Goal: Information Seeking & Learning: Compare options

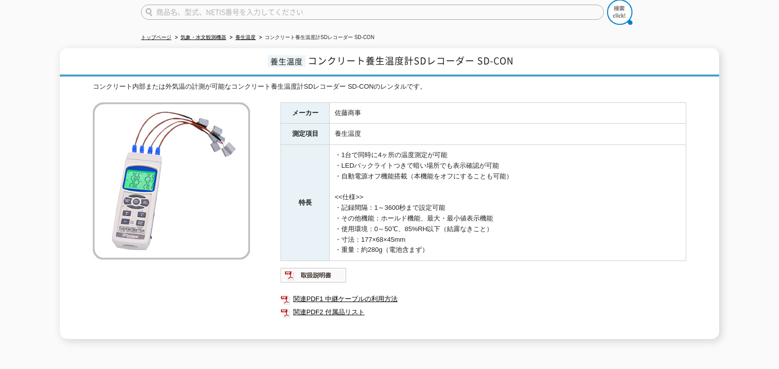
scroll to position [87, 0]
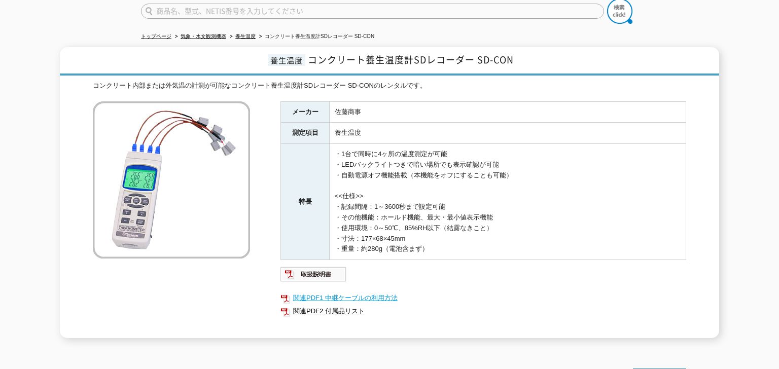
click at [360, 292] on link "関連PDF1 中継ケーブルの利用方法" at bounding box center [483, 298] width 406 height 13
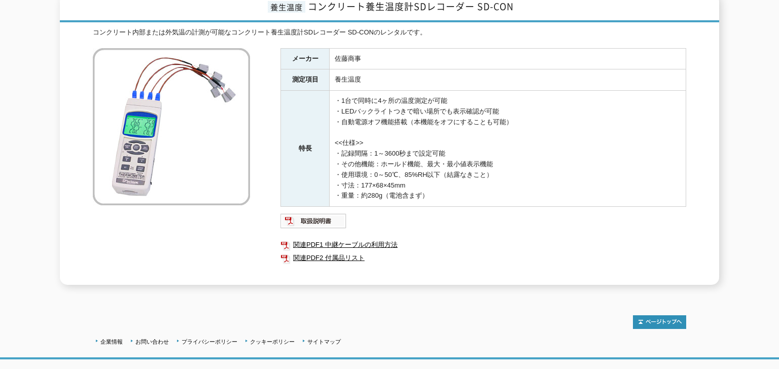
scroll to position [142, 0]
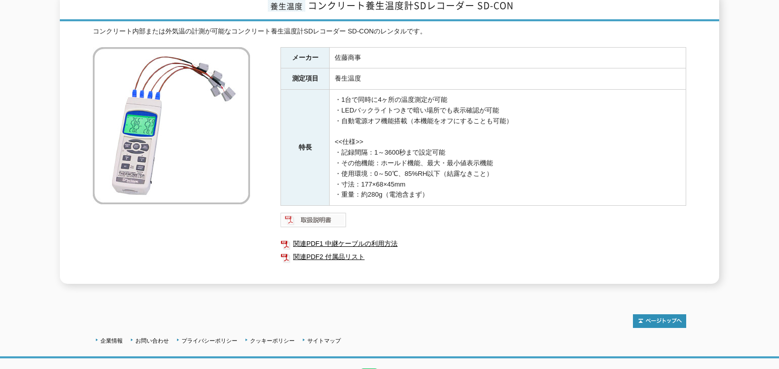
click at [315, 213] on img at bounding box center [313, 220] width 66 height 16
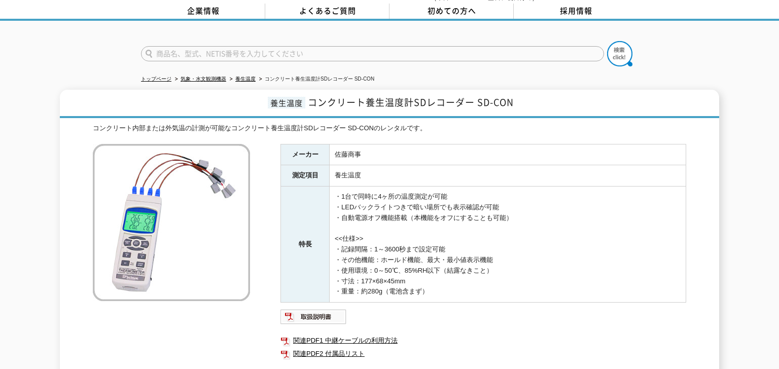
scroll to position [40, 0]
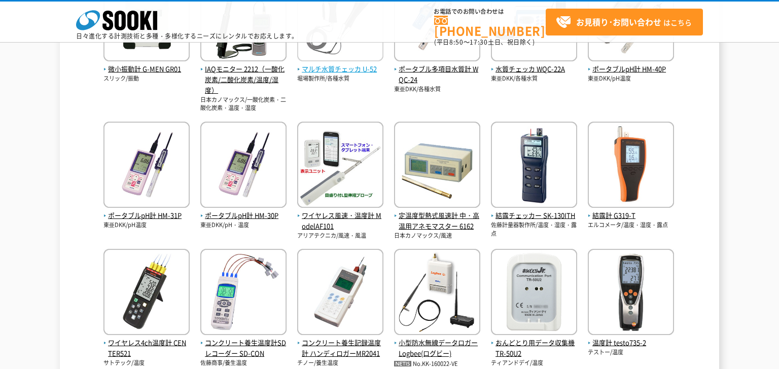
scroll to position [340, 0]
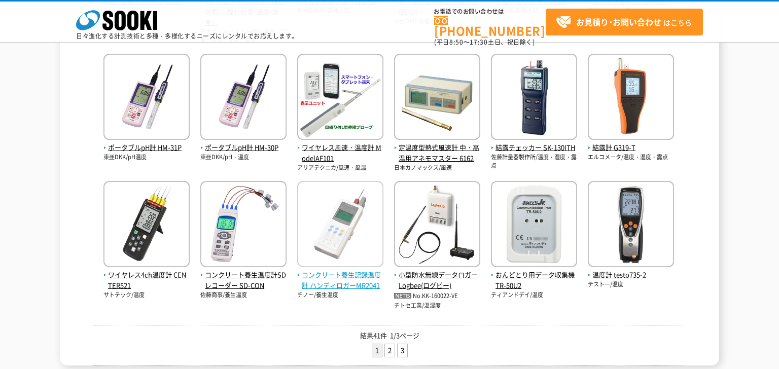
click at [349, 283] on span "コンクリート養生記録温度計 ハンディロガーMR2041" at bounding box center [340, 280] width 86 height 21
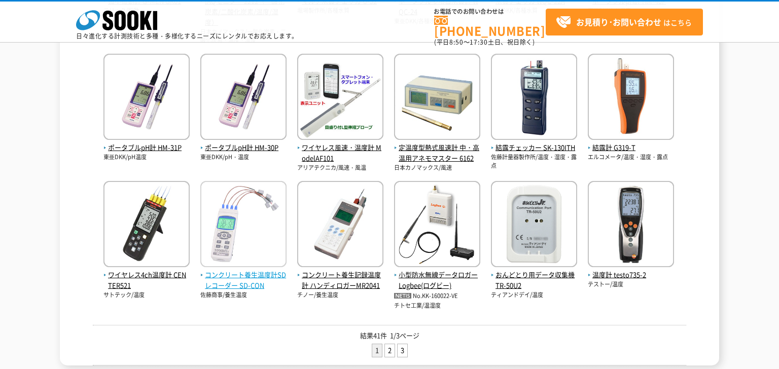
click at [254, 279] on span "コンクリート養生温度計SDレコーダー SD-CON" at bounding box center [243, 280] width 86 height 21
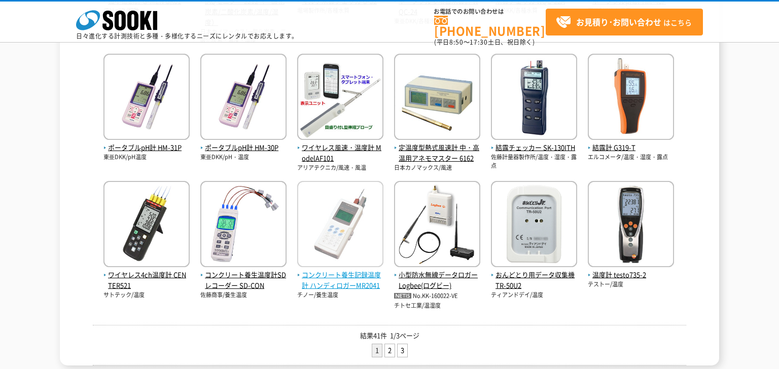
click at [335, 278] on span "コンクリート養生記録温度計 ハンディロガーMR2041" at bounding box center [340, 280] width 86 height 21
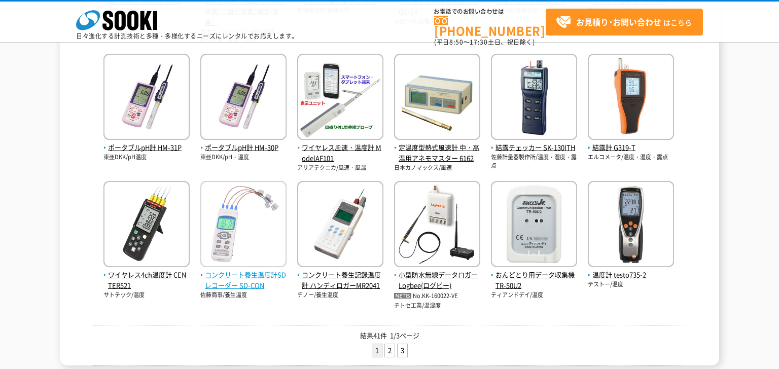
click at [262, 276] on span "コンクリート養生温度計SDレコーダー SD-CON" at bounding box center [243, 280] width 86 height 21
click at [256, 275] on span "コンクリート養生温度計SDレコーダー SD-CON" at bounding box center [243, 280] width 86 height 21
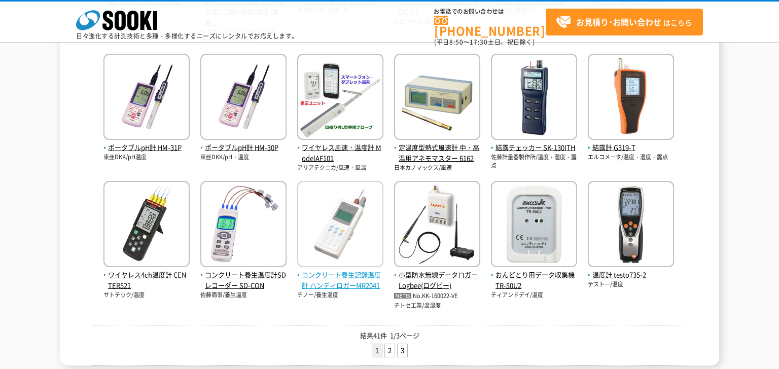
click at [345, 280] on span "コンクリート養生記録温度計 ハンディロガーMR2041" at bounding box center [340, 280] width 86 height 21
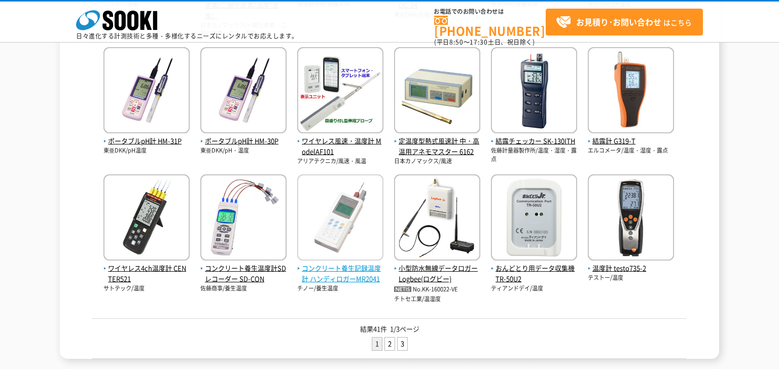
scroll to position [367, 0]
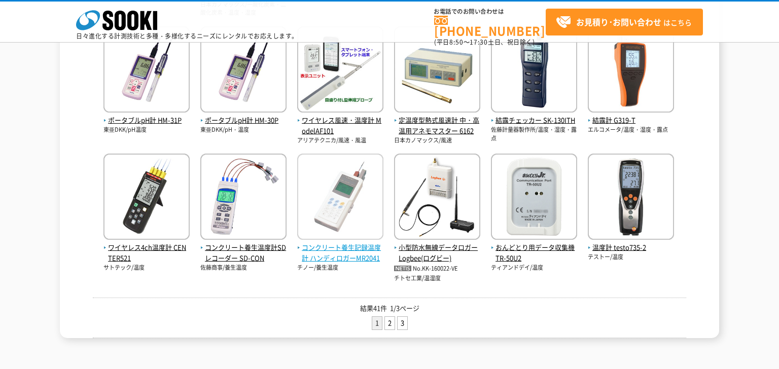
click at [348, 257] on span "コンクリート養生記録温度計 ハンディロガーMR2041" at bounding box center [340, 252] width 86 height 21
click at [349, 250] on span "コンクリート養生記録温度計 ハンディロガーMR2041" at bounding box center [340, 252] width 86 height 21
click at [345, 252] on span "コンクリート養生記録温度計 ハンディロガーMR2041" at bounding box center [340, 252] width 86 height 21
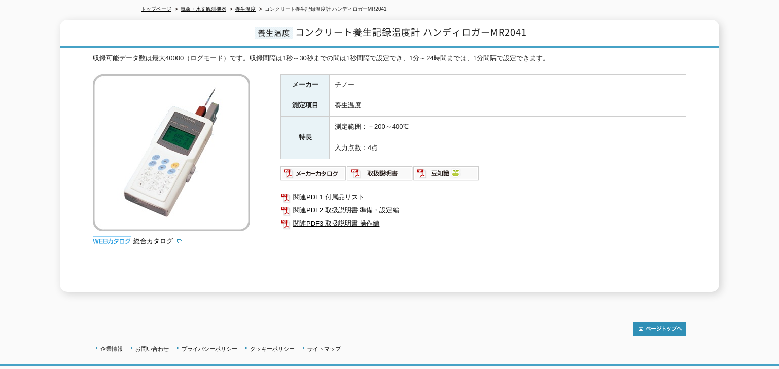
scroll to position [154, 0]
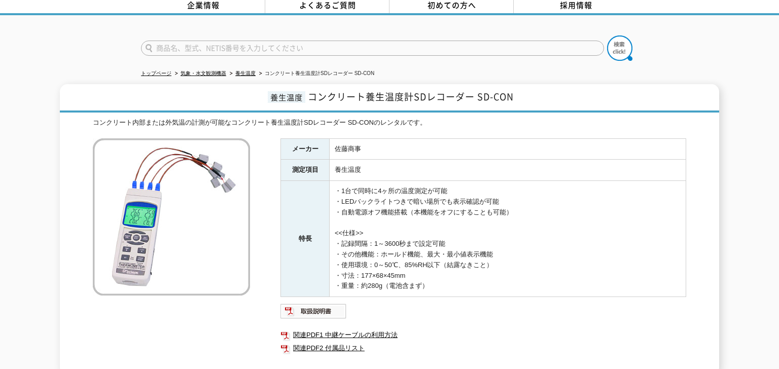
scroll to position [60, 0]
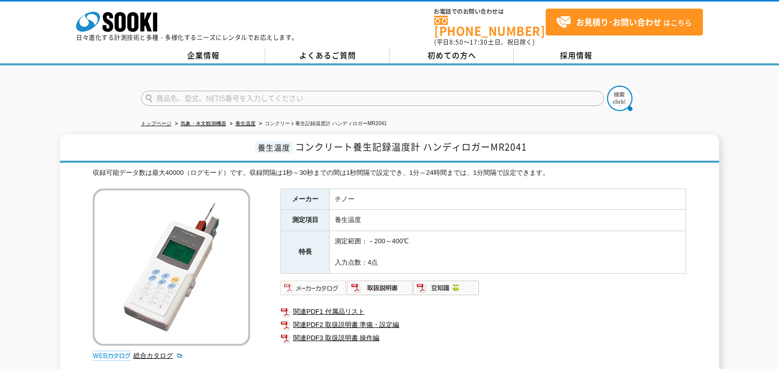
click at [327, 280] on img at bounding box center [313, 288] width 66 height 16
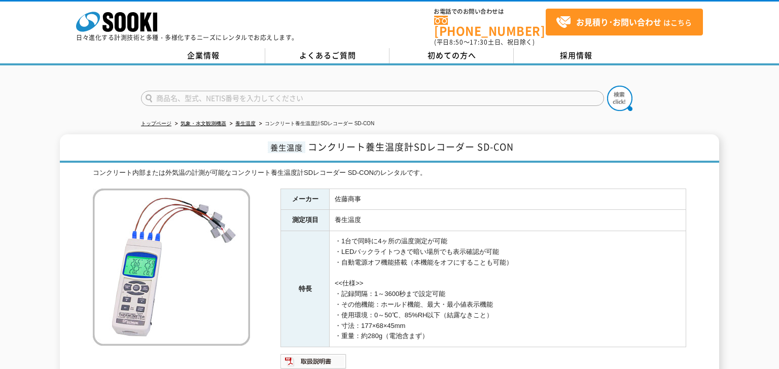
click at [305, 91] on input "text" at bounding box center [372, 98] width 463 height 15
type input "o"
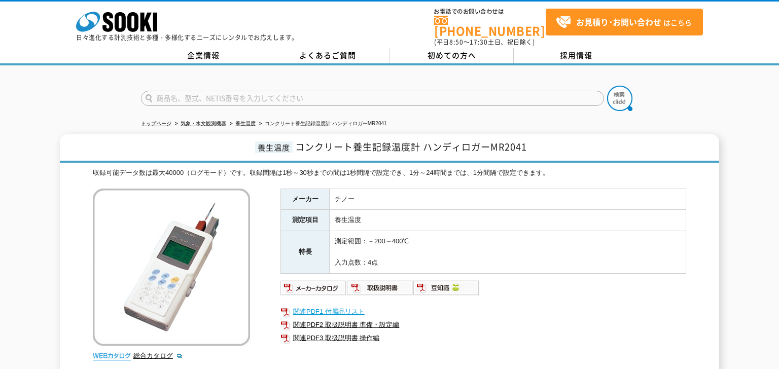
click at [544, 305] on link "関連PDF1 付属品リスト" at bounding box center [483, 311] width 406 height 13
click at [312, 280] on img at bounding box center [313, 288] width 66 height 16
click at [441, 284] on img at bounding box center [446, 288] width 66 height 16
click at [322, 280] on img at bounding box center [313, 288] width 66 height 16
